Goal: Find specific page/section: Find specific page/section

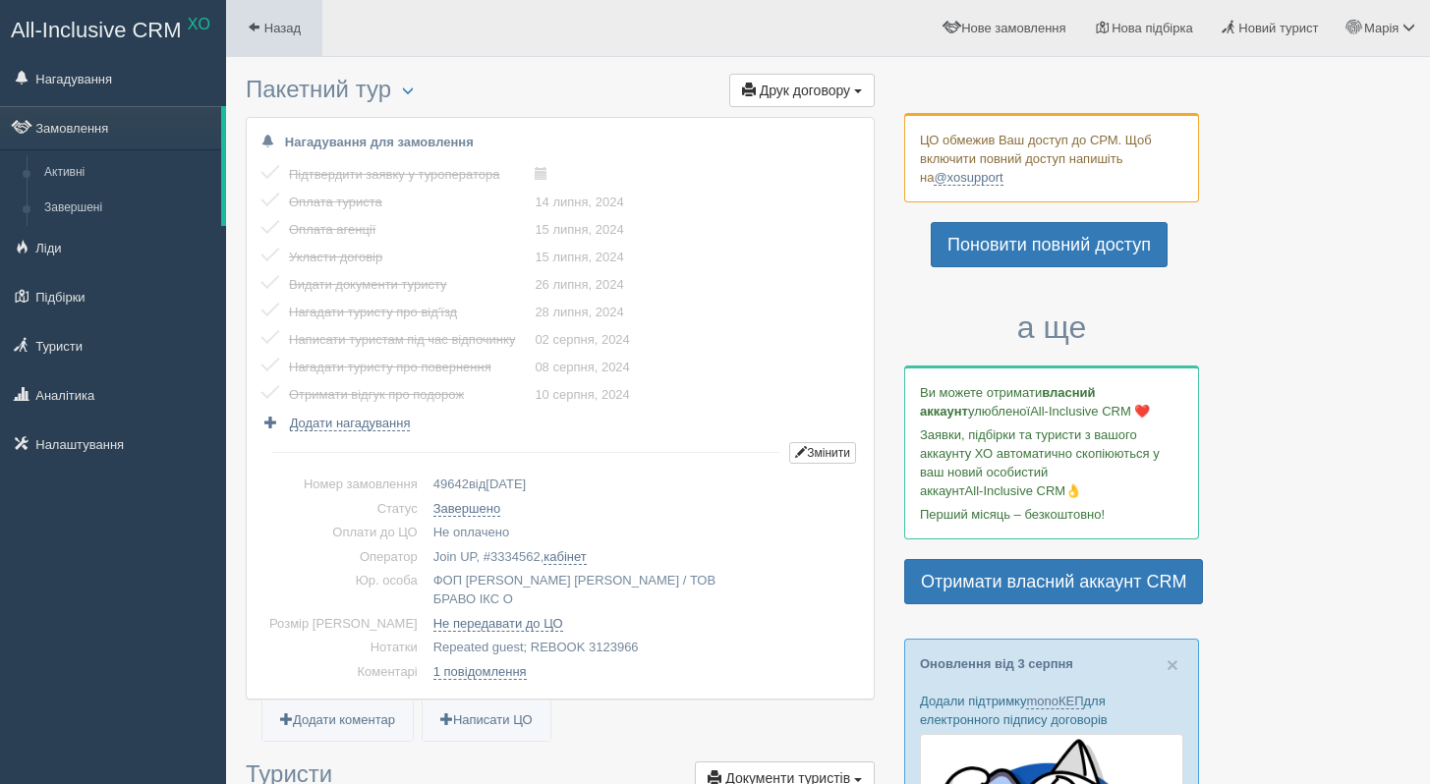
click at [272, 34] on span "Назад" at bounding box center [282, 28] width 36 height 15
click at [130, 208] on link "Завершені" at bounding box center [128, 208] width 186 height 35
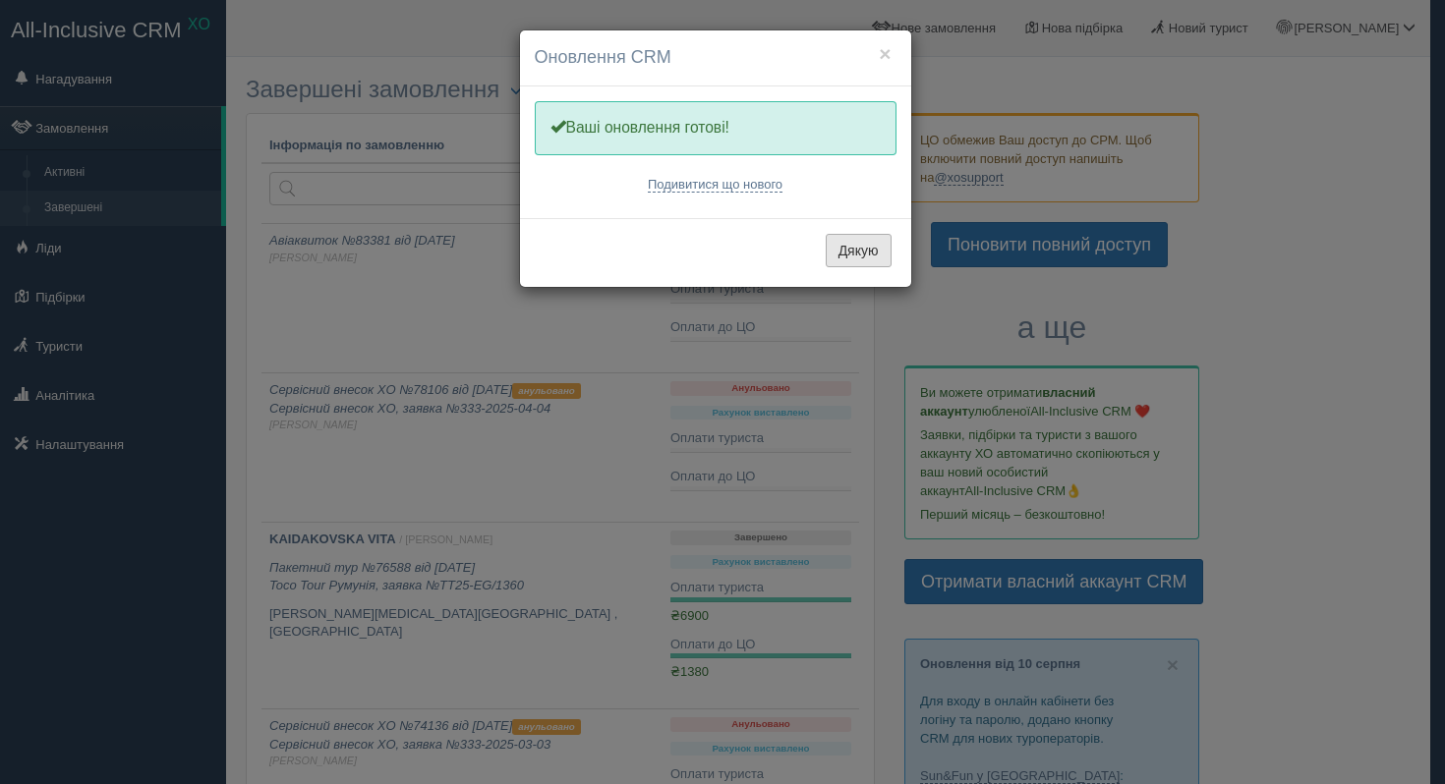
click at [861, 261] on button "Дякую" at bounding box center [858, 250] width 66 height 33
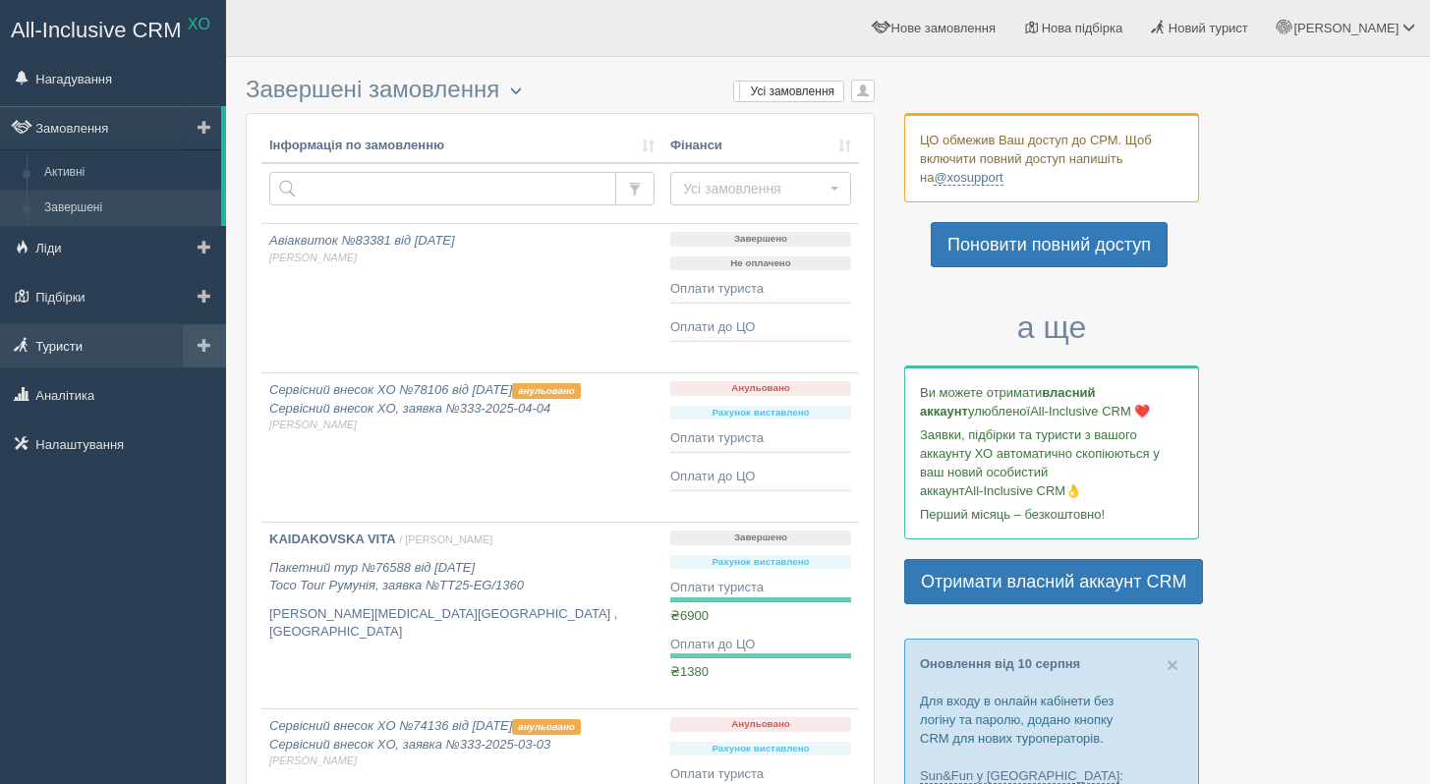
click at [100, 351] on link "Туристи" at bounding box center [113, 345] width 226 height 43
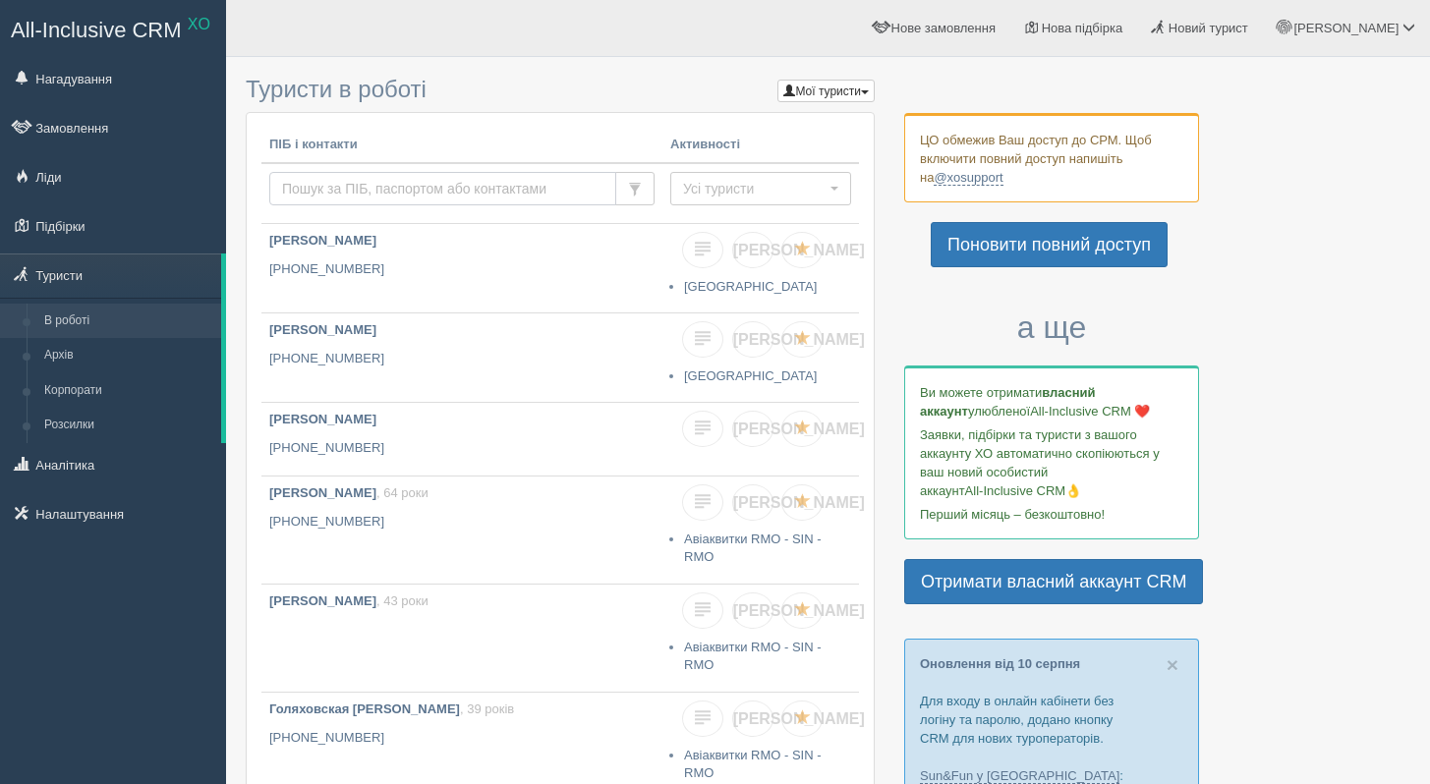
click at [432, 193] on input "text" at bounding box center [442, 188] width 347 height 33
click at [427, 180] on input "text" at bounding box center [442, 188] width 347 height 33
type input "y"
type input "наза"
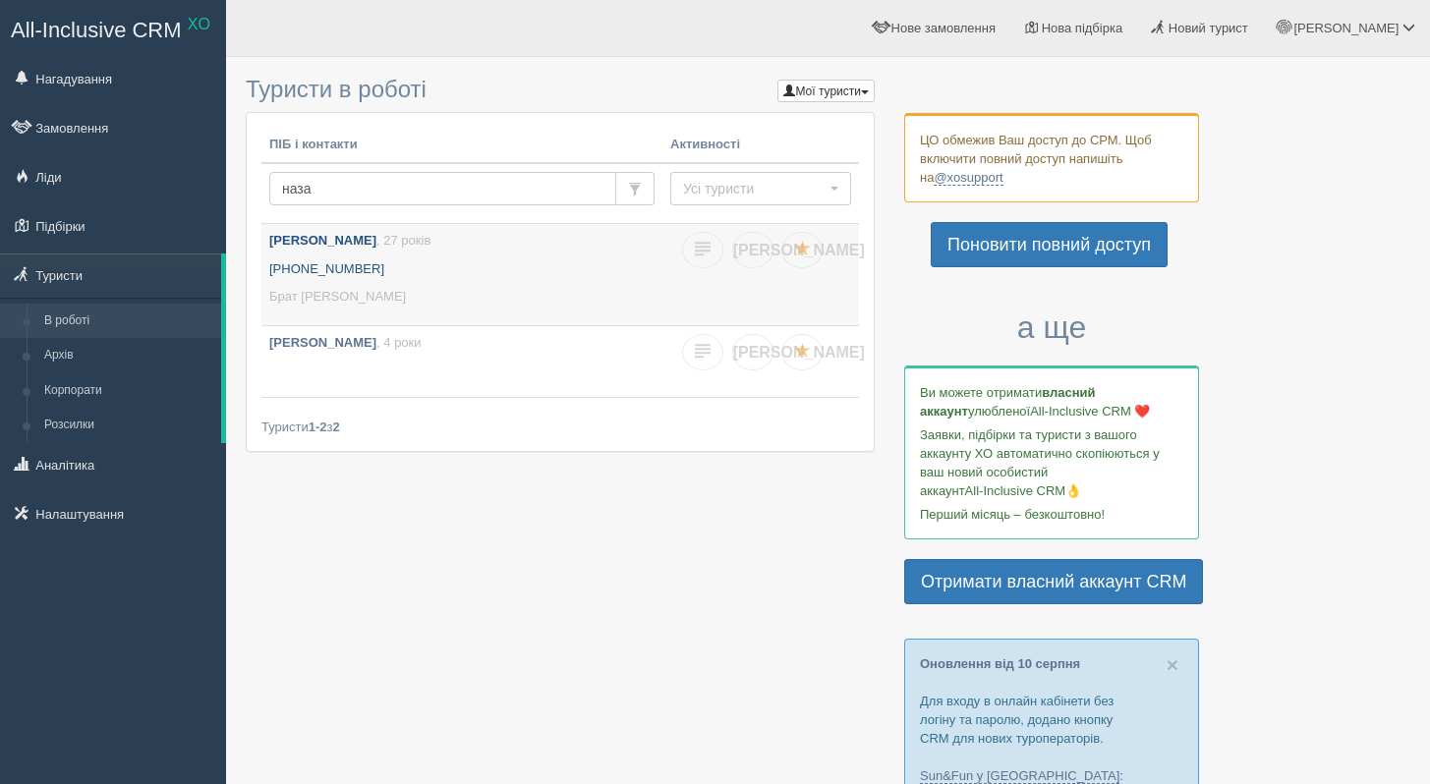
click at [376, 246] on b "[PERSON_NAME]" at bounding box center [322, 240] width 107 height 15
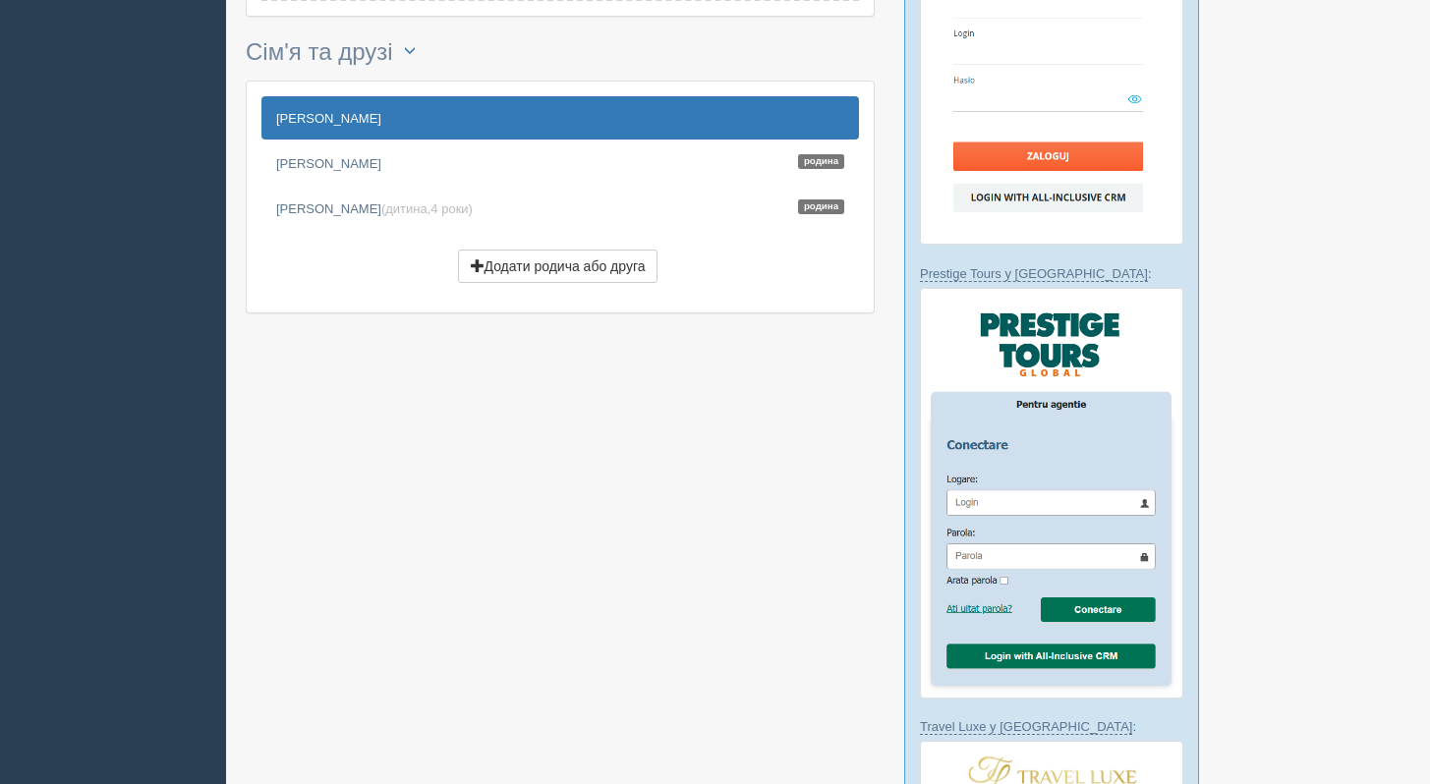
scroll to position [1025, 0]
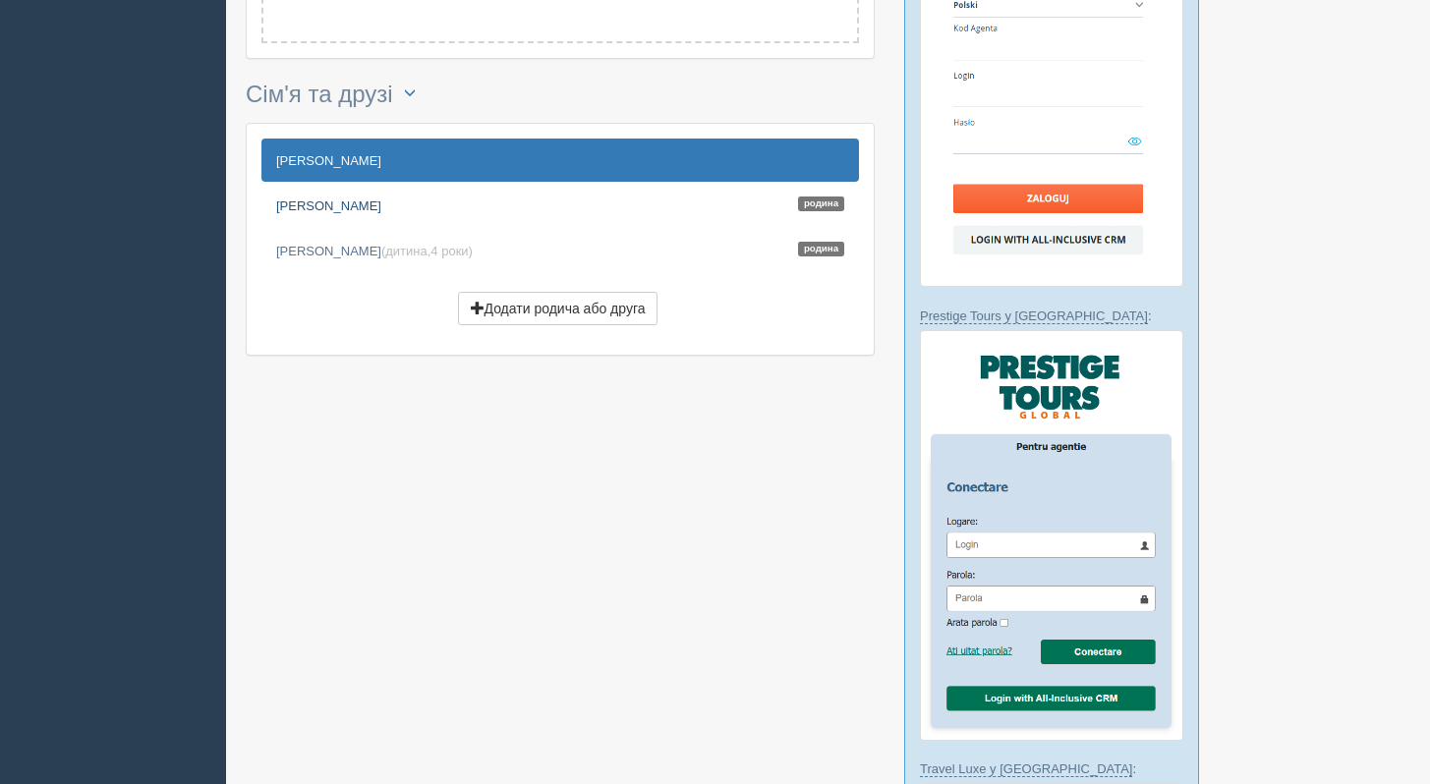
click at [357, 218] on link "Бурлачко Катерина Родина" at bounding box center [559, 205] width 597 height 43
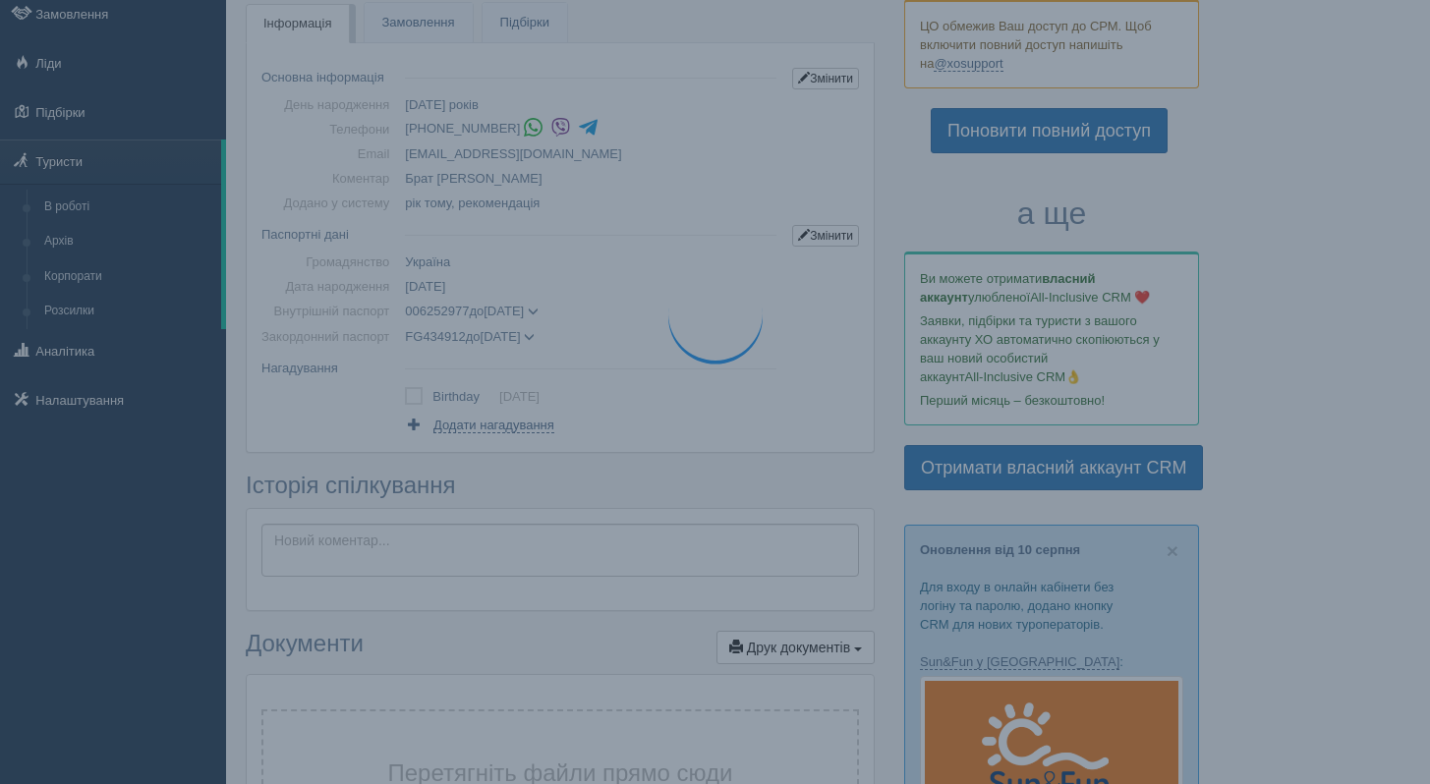
scroll to position [0, 0]
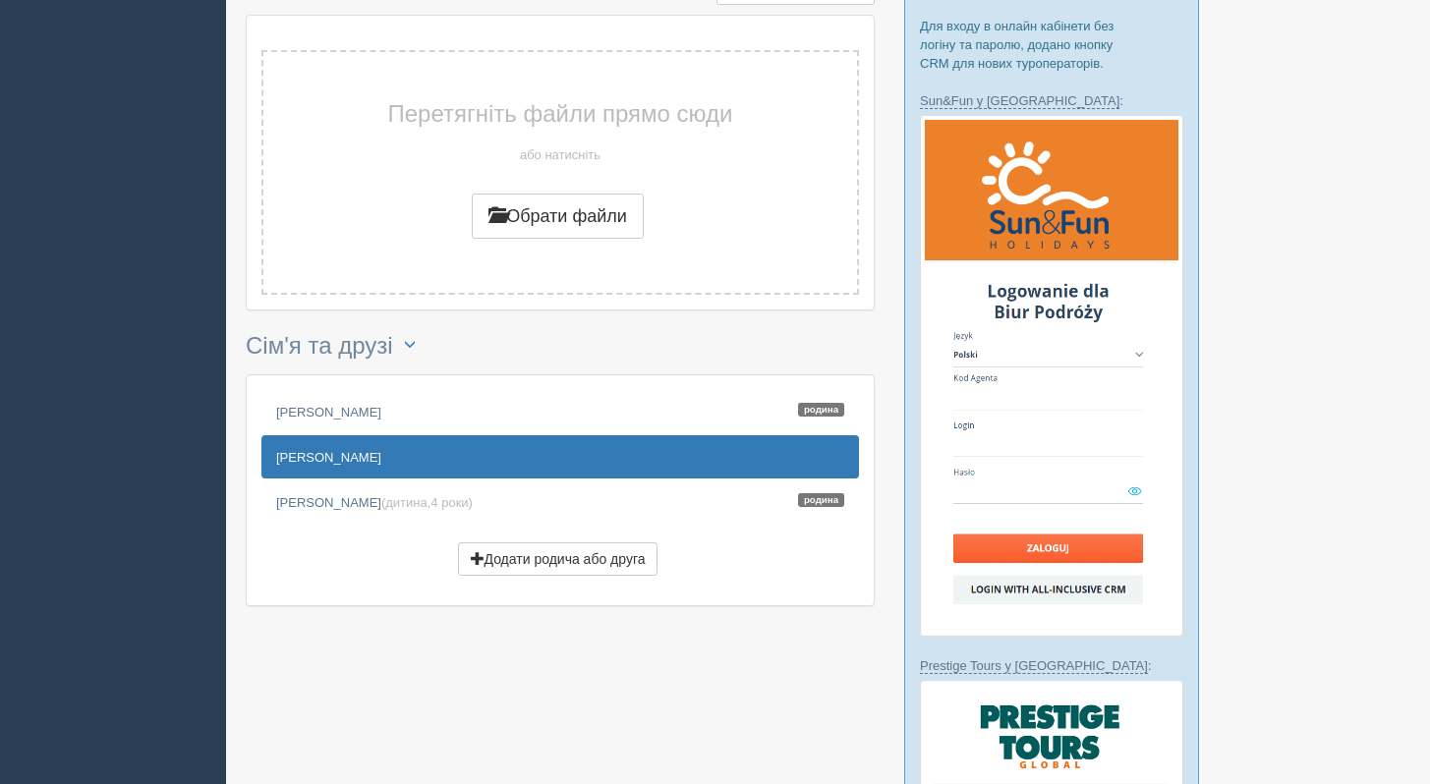
scroll to position [685, 0]
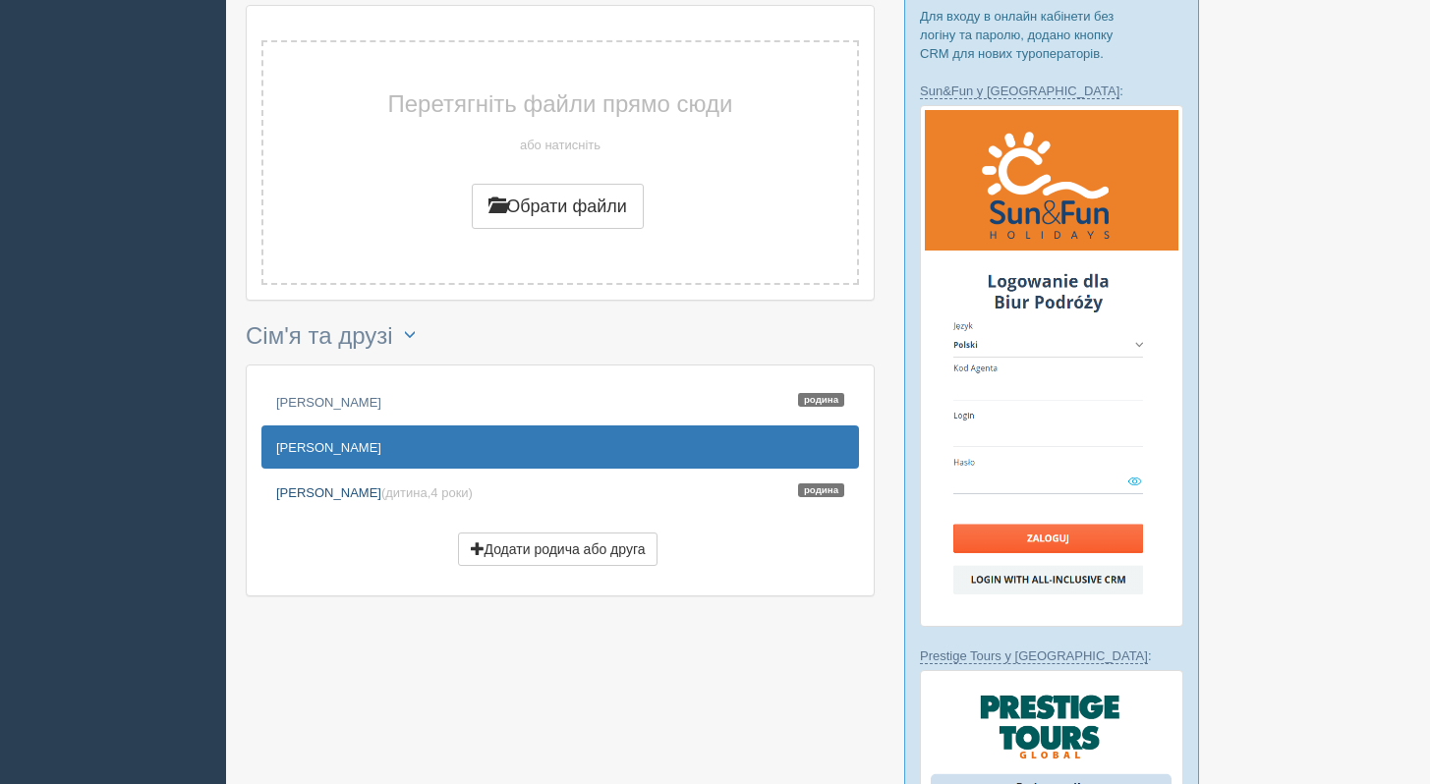
click at [429, 485] on span "(дитина, 4 роки )" at bounding box center [426, 492] width 91 height 15
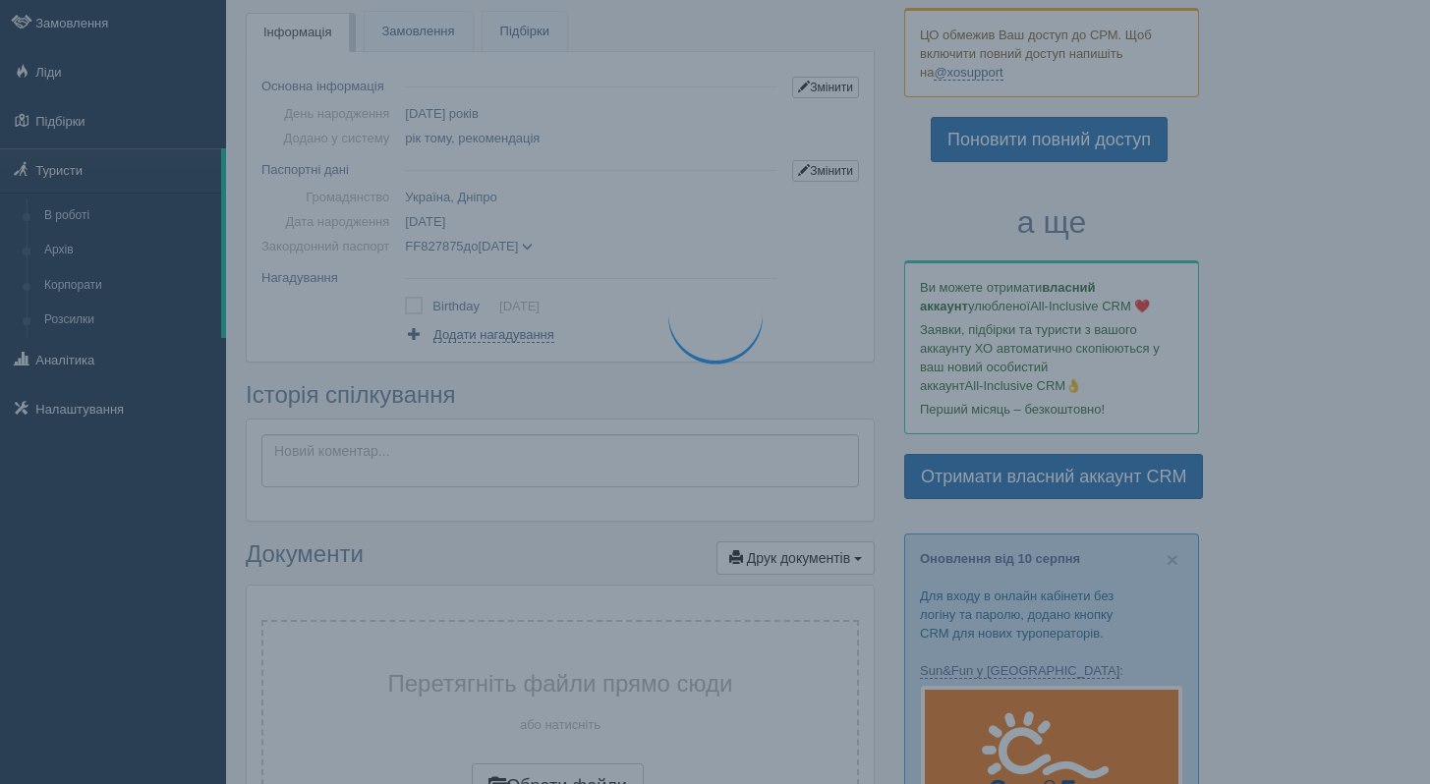
scroll to position [0, 0]
